Goal: Navigation & Orientation: Go to known website

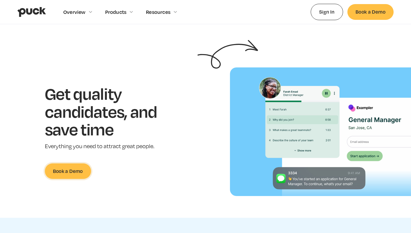
click at [60, 174] on link "Book a Demo" at bounding box center [68, 171] width 46 height 16
click at [335, 12] on link "Sign In" at bounding box center [327, 12] width 32 height 16
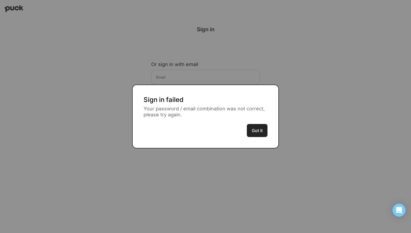
click at [259, 131] on button "Got it" at bounding box center [257, 130] width 21 height 13
